Goal: Information Seeking & Learning: Learn about a topic

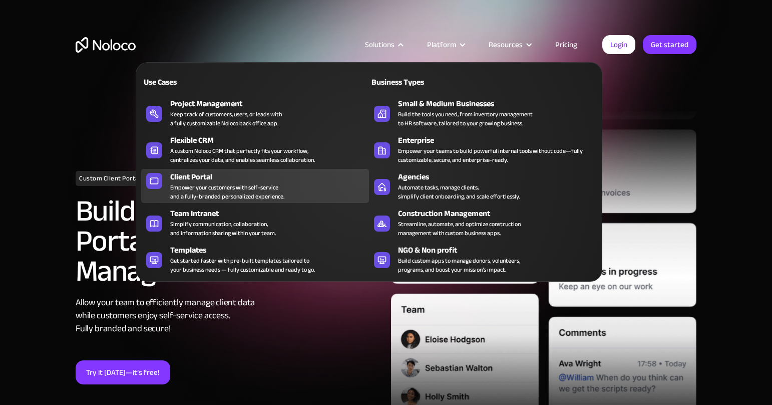
click at [194, 180] on div "Client Portal" at bounding box center [271, 177] width 203 height 12
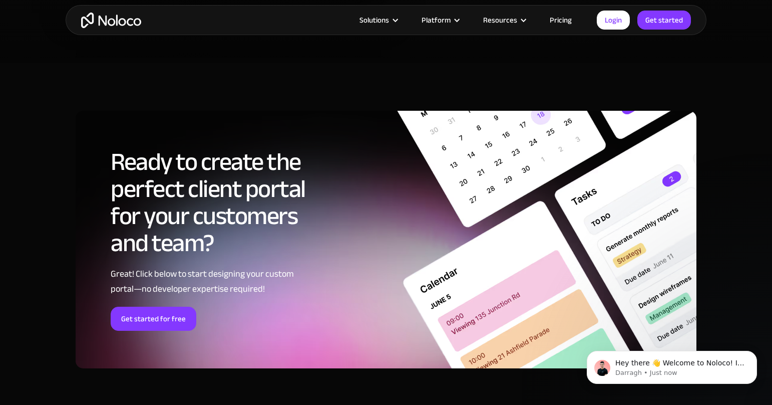
scroll to position [5194, 0]
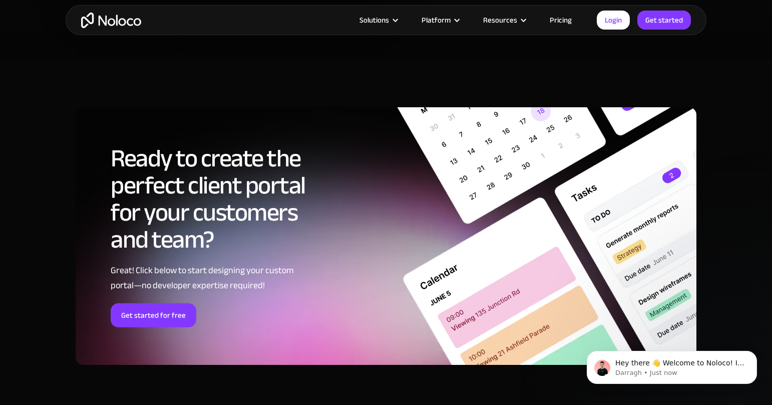
click at [555, 21] on link "Pricing" at bounding box center [560, 20] width 47 height 13
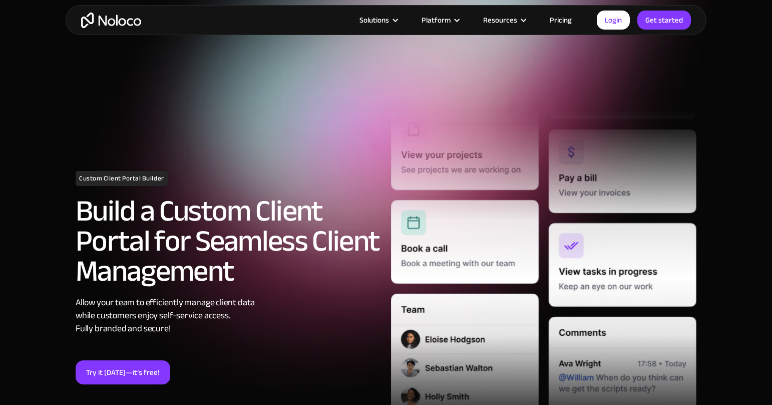
scroll to position [5194, 0]
